Goal: Obtain resource: Download file/media

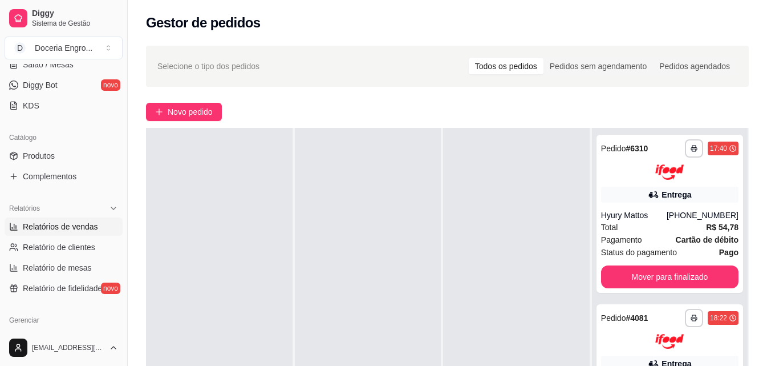
scroll to position [228, 0]
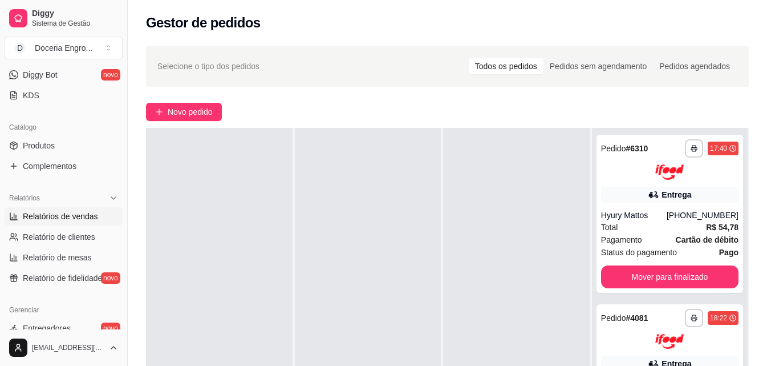
click at [79, 216] on span "Relatórios de vendas" at bounding box center [60, 216] width 75 height 11
select select "ALL"
select select "0"
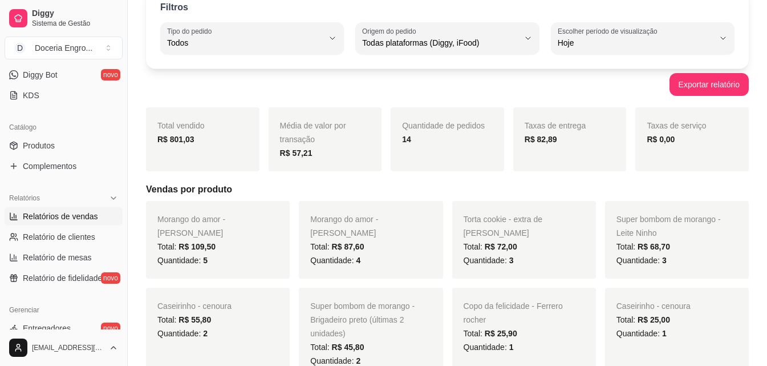
scroll to position [57, 0]
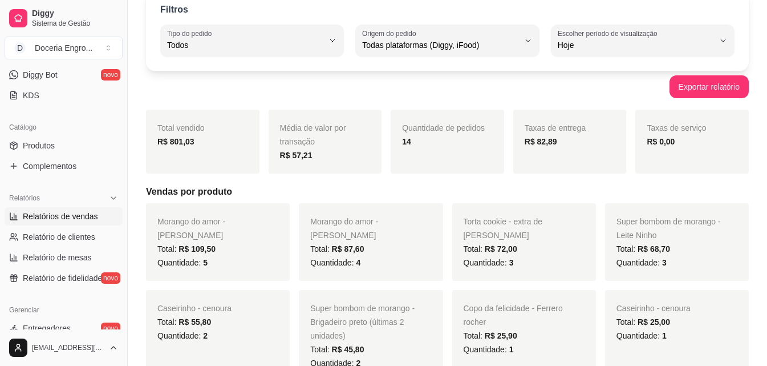
click at [336, 90] on div "Exportar relatório" at bounding box center [447, 86] width 603 height 23
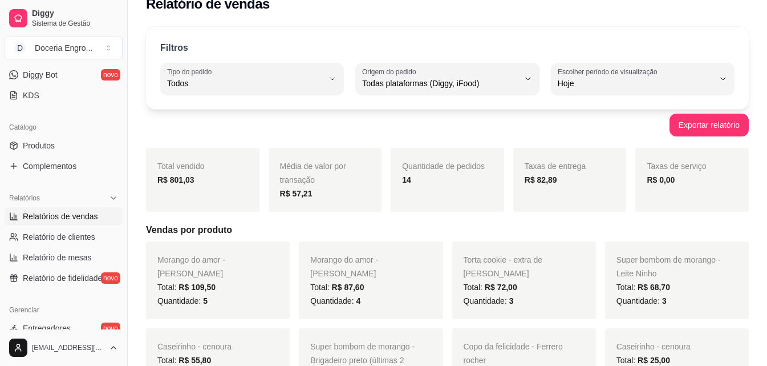
scroll to position [0, 0]
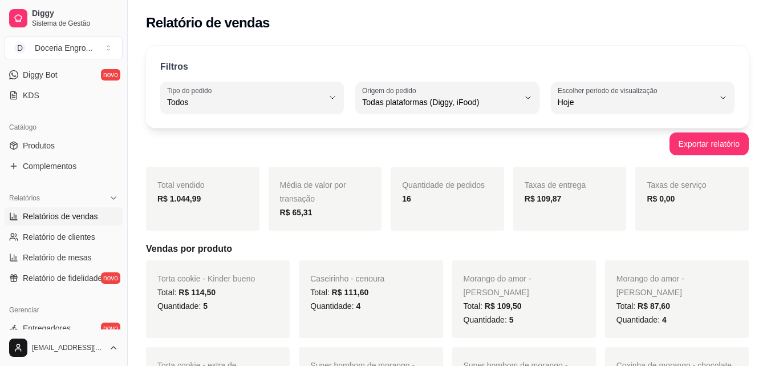
click at [537, 60] on div "Filtros" at bounding box center [447, 67] width 575 height 15
click at [569, 47] on div "Filtros ALL Tipo do pedido Todos Entrega Retirada Mesa Consumo local Tipo do pe…" at bounding box center [447, 87] width 603 height 82
click at [345, 56] on div "Filtros ALL Tipo do pedido Todos Entrega Retirada Mesa Consumo local Tipo do pe…" at bounding box center [447, 87] width 603 height 82
